Goal: Find specific page/section

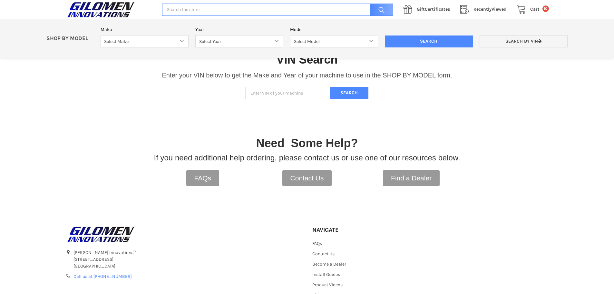
click at [262, 93] on input "Enter VIN of your machine" at bounding box center [286, 93] width 81 height 13
click at [278, 93] on input "Enter VIN of your machine" at bounding box center [286, 93] width 81 height 13
type input "3nsgxd996lh197431"
click at [358, 88] on button "Search" at bounding box center [349, 93] width 39 height 13
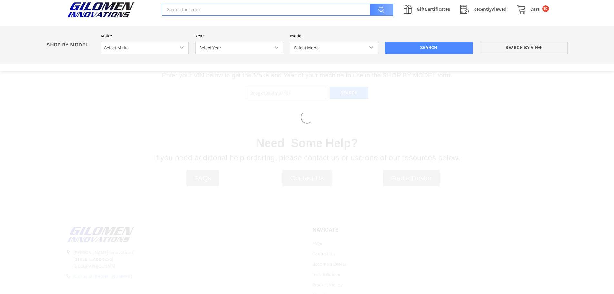
select select "353"
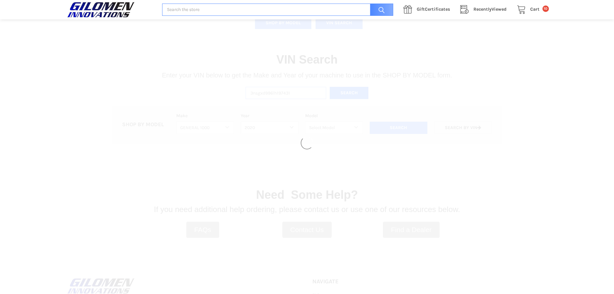
select select "376"
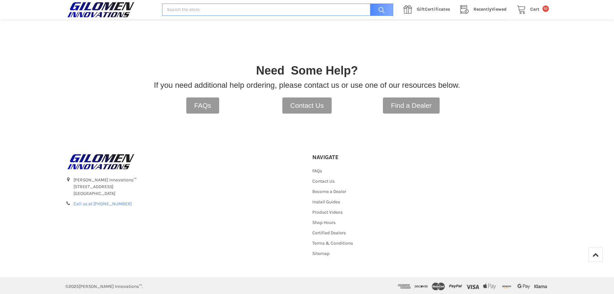
scroll to position [351, 0]
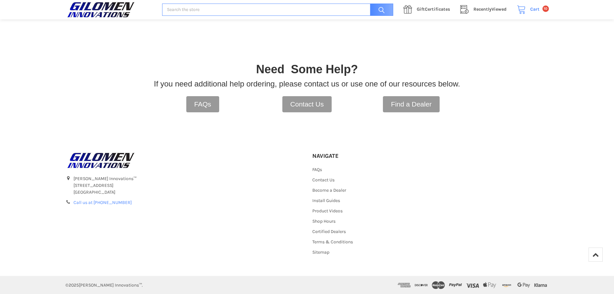
click at [544, 9] on span "10" at bounding box center [546, 8] width 6 height 6
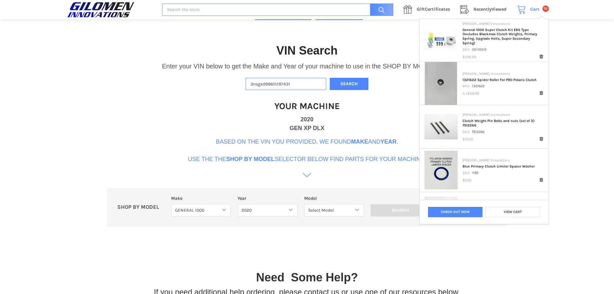
scroll to position [161, 0]
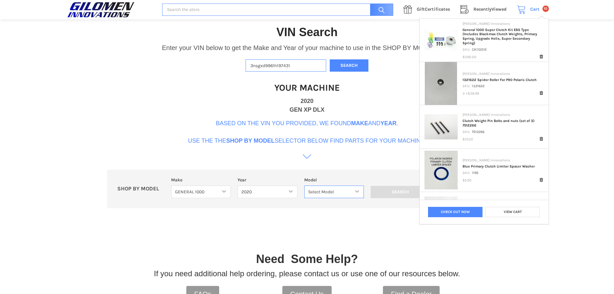
click at [351, 193] on select "Select Model General 1000 General 4 1000 General XP 1000 General XP 4 1000" at bounding box center [334, 191] width 60 height 13
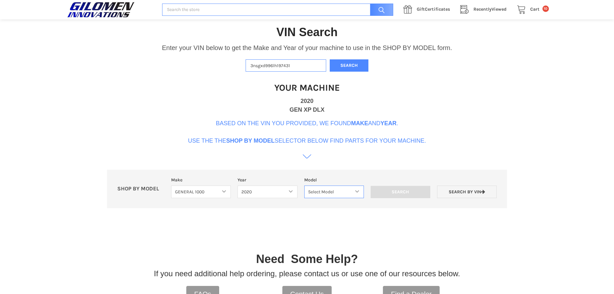
select select "379"
click at [304, 185] on select "Select Model General 1000 General 4 1000 General XP 1000 General XP 4 1000" at bounding box center [334, 191] width 60 height 13
click at [394, 196] on input "Search" at bounding box center [401, 192] width 60 height 12
